Goal: Task Accomplishment & Management: Use online tool/utility

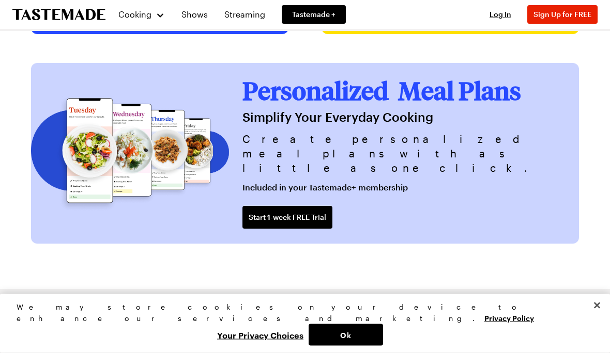
scroll to position [2308, 0]
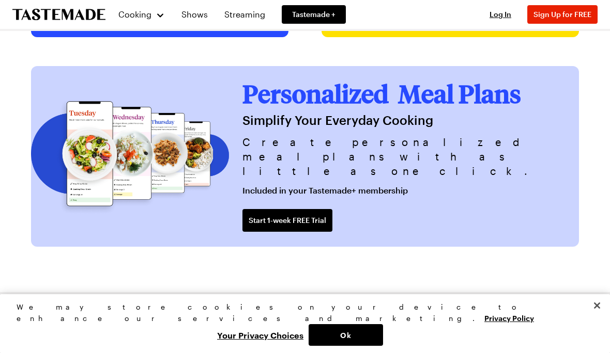
click at [326, 226] on span "Start 1-week FREE Trial" at bounding box center [288, 220] width 78 height 10
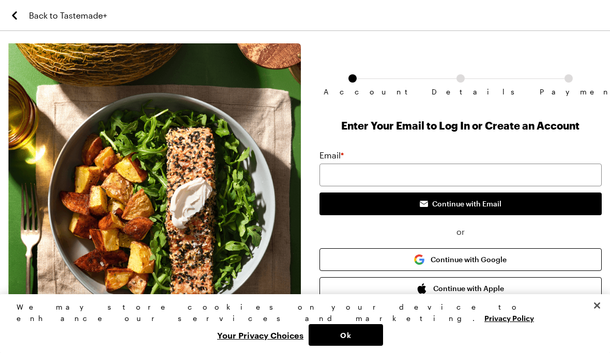
click at [459, 85] on div "Details" at bounding box center [460, 80] width 8 height 13
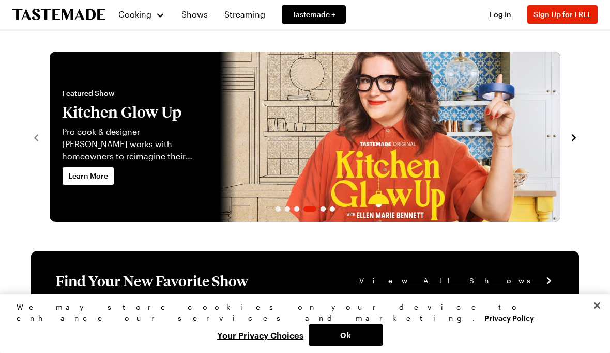
click at [47, 14] on icon "To Tastemade Home Page" at bounding box center [58, 14] width 93 height 11
click at [308, 13] on span "Tastemade +" at bounding box center [313, 14] width 43 height 10
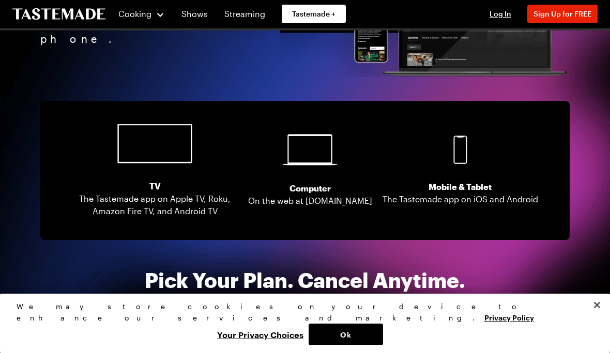
scroll to position [2025, 0]
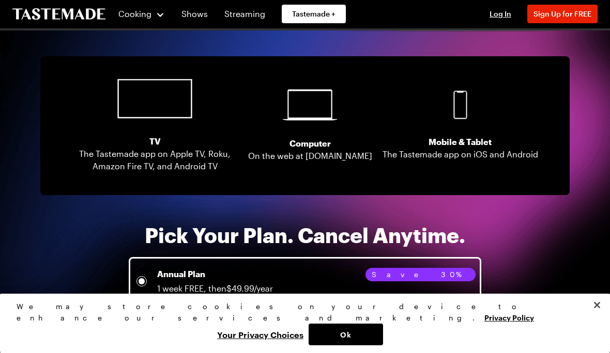
click at [460, 324] on div "Monthly Plan 1 week FREE, then $5.99/month" at bounding box center [304, 337] width 339 height 27
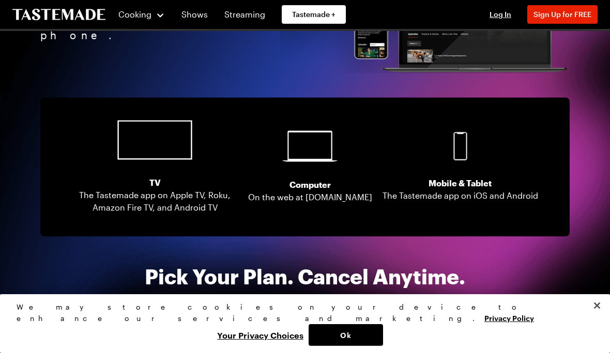
scroll to position [1980, 0]
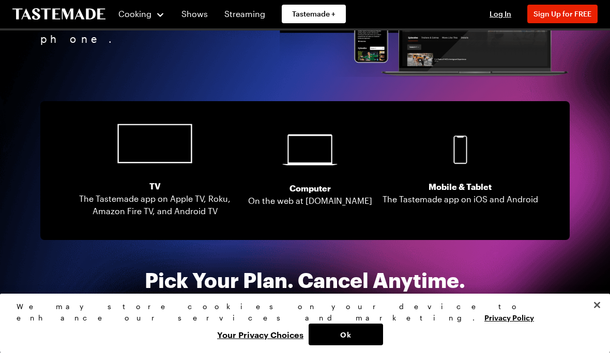
click at [175, 328] on span "1 week FREE, then $49.99/year" at bounding box center [214, 333] width 116 height 10
click at [166, 328] on span "1 week FREE, then $49.99/year" at bounding box center [214, 333] width 116 height 10
click at [568, 353] on div "We may store cookies on your device to enhance our services and marketing. Priv…" at bounding box center [305, 324] width 610 height 59
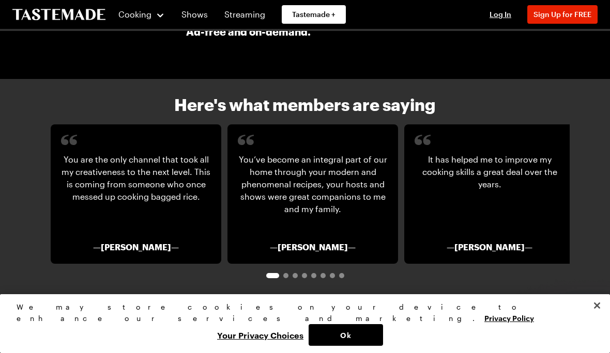
scroll to position [1552, 0]
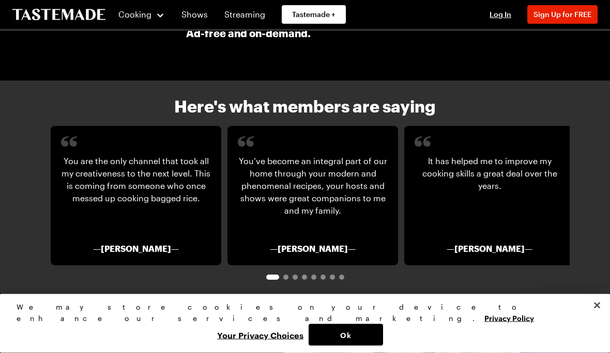
click at [151, 21] on button "Cooking" at bounding box center [141, 14] width 47 height 25
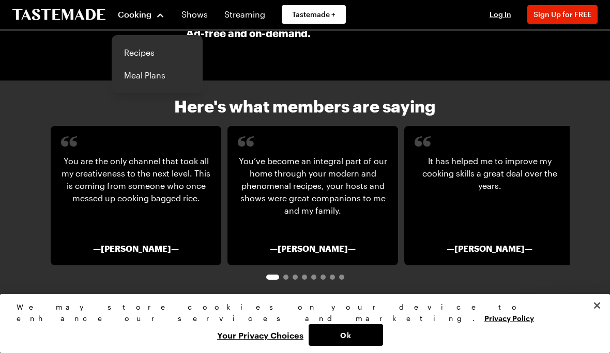
click at [132, 54] on link "Recipes" at bounding box center [157, 52] width 79 height 23
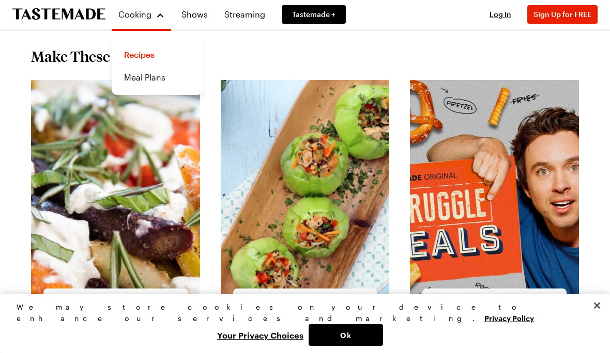
scroll to position [949, 0]
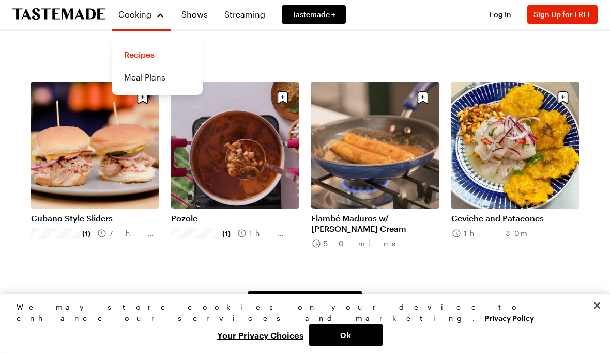
click at [135, 81] on link "Meal Plans" at bounding box center [157, 77] width 79 height 23
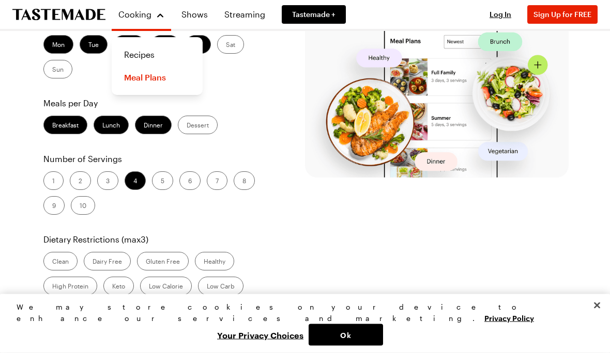
scroll to position [224, 0]
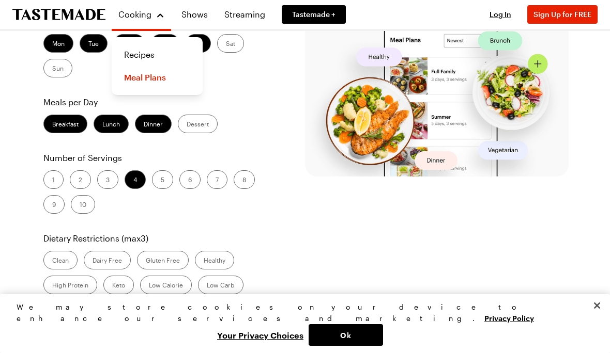
click at [154, 133] on label "Dinner" at bounding box center [153, 124] width 37 height 19
click at [144, 125] on input "Dinner" at bounding box center [144, 125] width 0 height 0
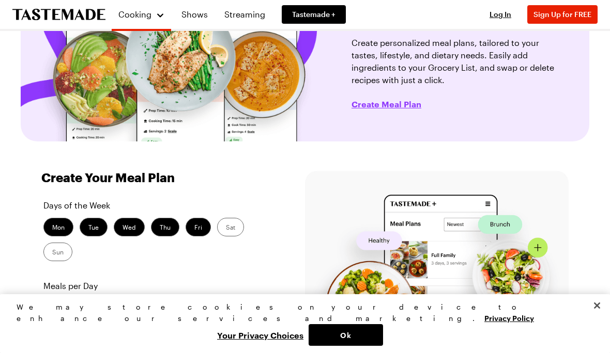
scroll to position [105, 0]
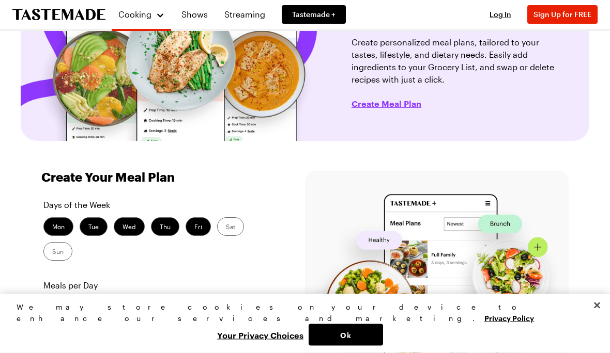
click at [234, 229] on label "Sat" at bounding box center [230, 227] width 27 height 19
click at [226, 228] on input "Sat" at bounding box center [226, 228] width 0 height 0
click at [69, 247] on label "Sun" at bounding box center [57, 252] width 29 height 19
click at [52, 253] on input "Sun" at bounding box center [52, 253] width 0 height 0
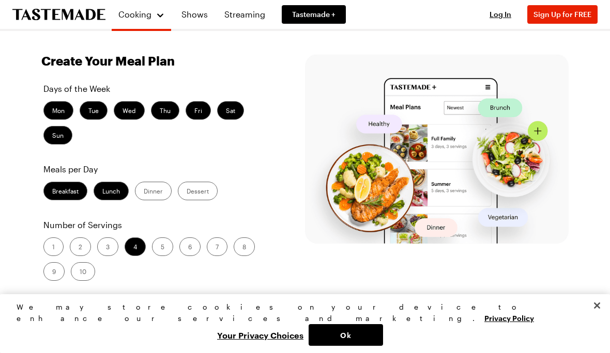
scroll to position [221, 0]
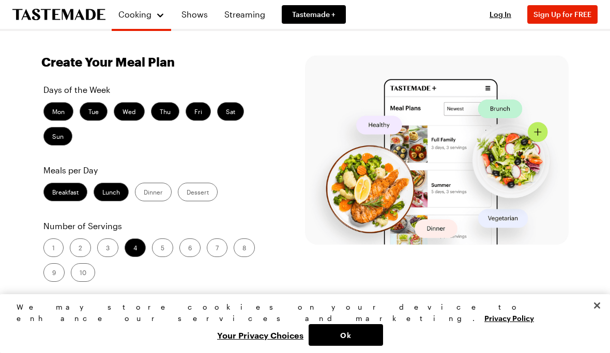
click at [83, 246] on label "2" at bounding box center [80, 248] width 21 height 19
click at [79, 249] on input "2" at bounding box center [79, 249] width 0 height 0
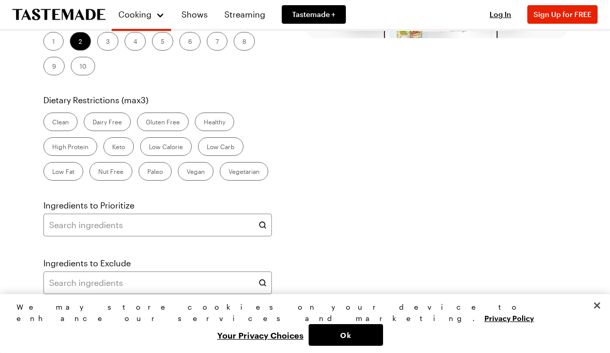
scroll to position [430, 0]
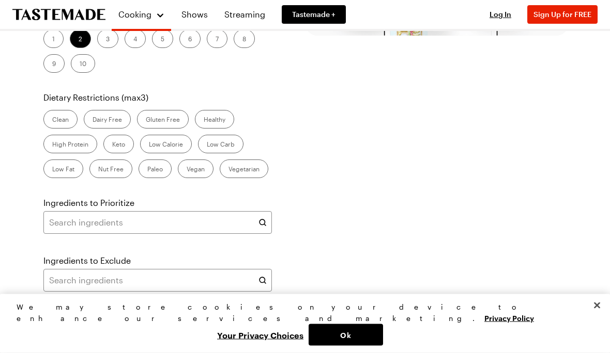
click at [111, 323] on span "Create Meal Plan" at bounding box center [97, 324] width 58 height 10
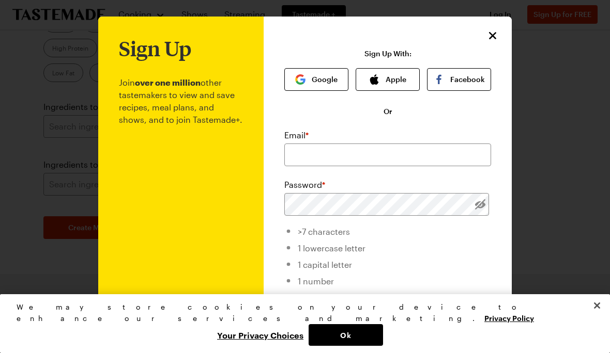
scroll to position [0, 0]
click at [498, 35] on icon "Close" at bounding box center [492, 35] width 12 height 12
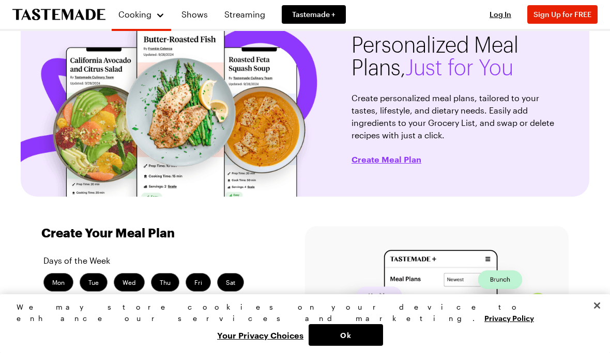
scroll to position [48, 0]
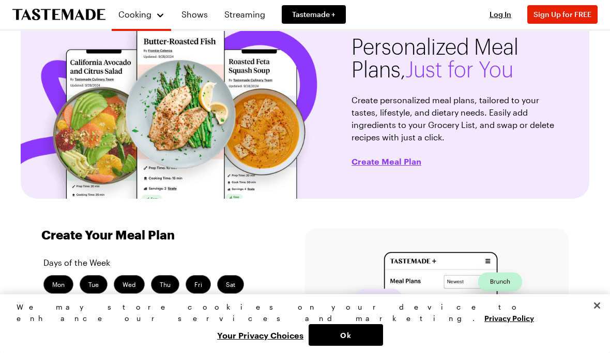
click at [203, 19] on link "Shows" at bounding box center [194, 14] width 39 height 29
click at [206, 13] on link "Shows" at bounding box center [194, 14] width 39 height 29
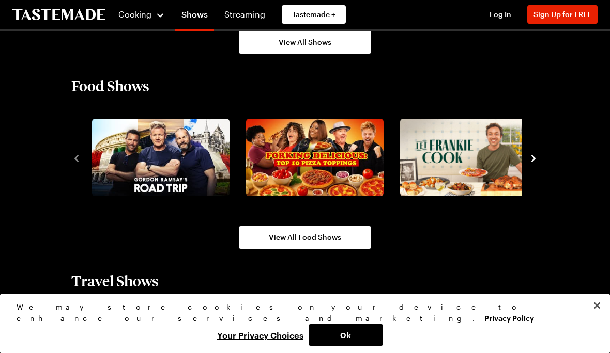
scroll to position [834, 0]
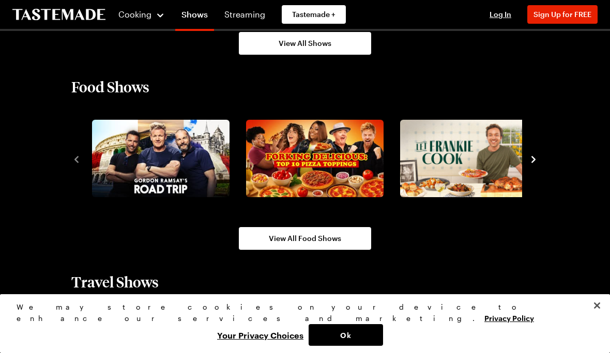
click at [312, 237] on span "View All Food Shows" at bounding box center [305, 239] width 72 height 10
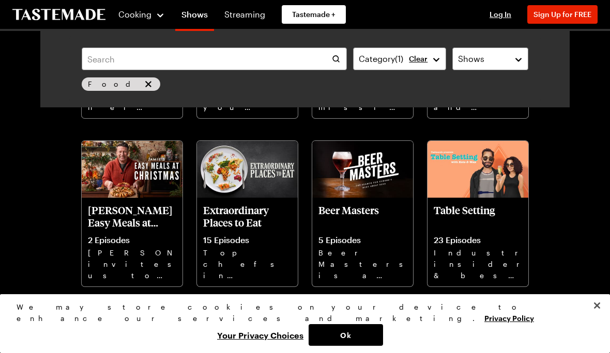
scroll to position [1557, 0]
